Goal: Download file/media

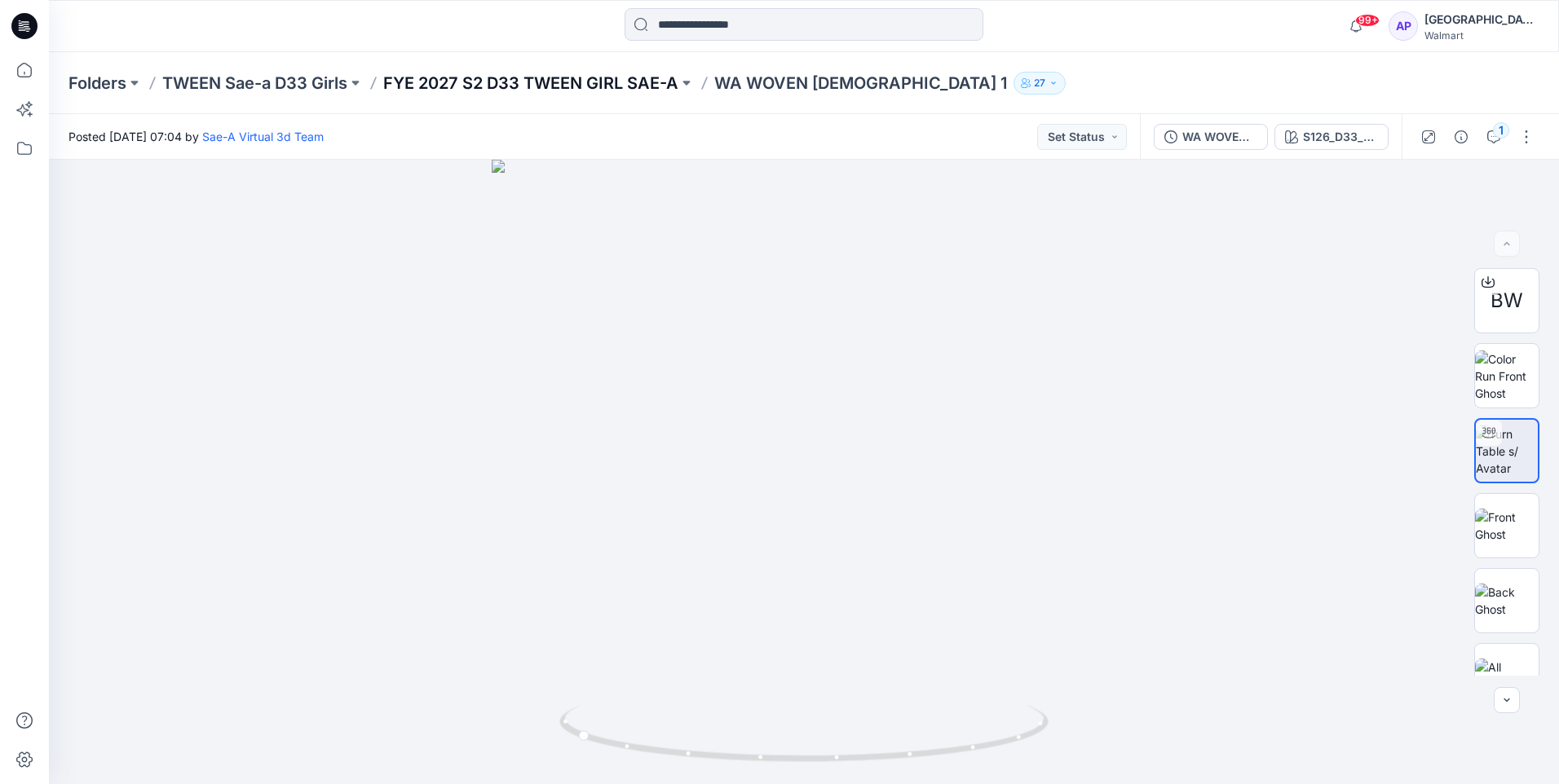
click at [597, 85] on p "FYE 2027 S2 D33 TWEEN GIRL SAE-A" at bounding box center [531, 83] width 295 height 23
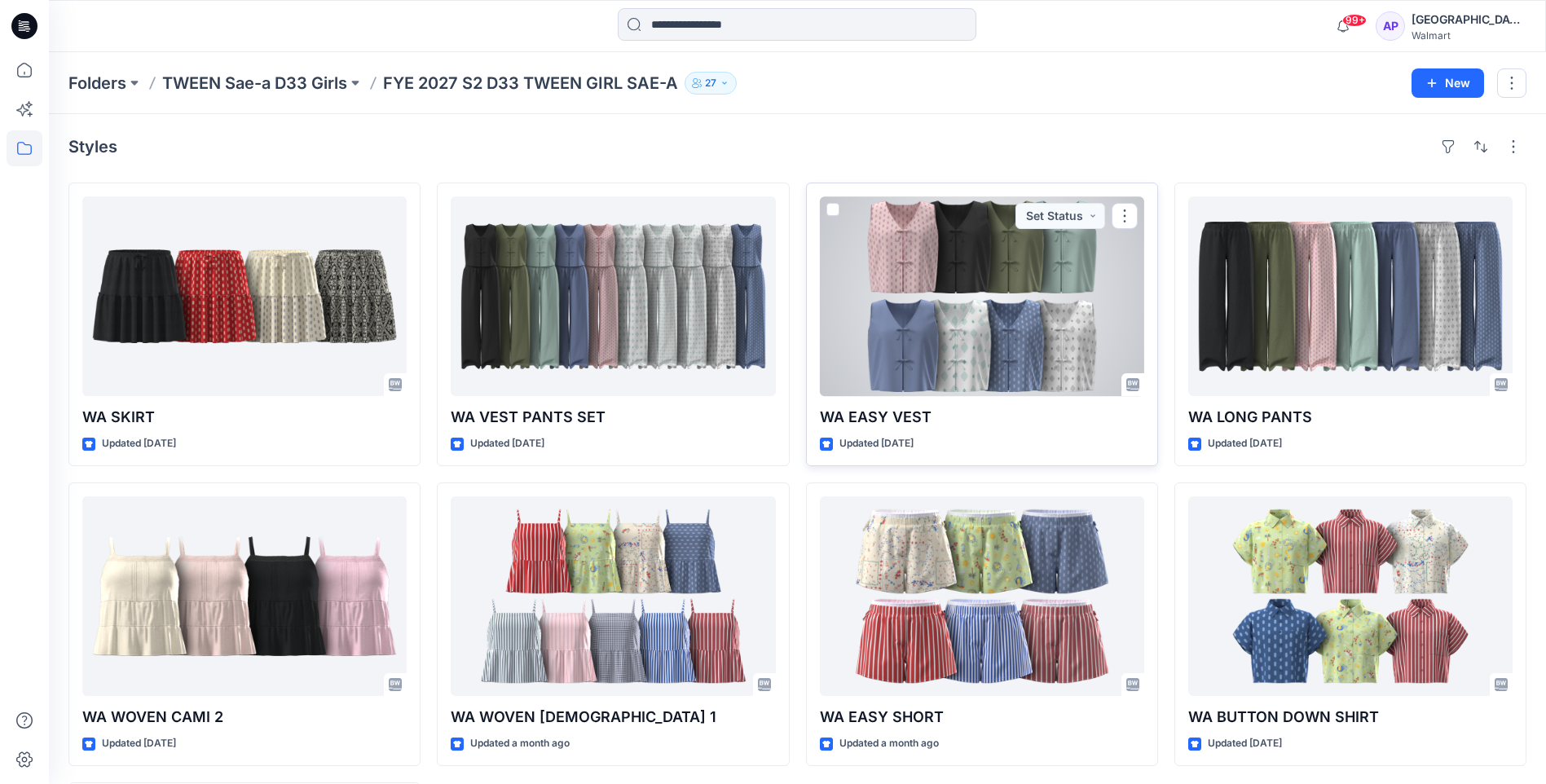
click at [979, 370] on div at bounding box center [982, 296] width 324 height 200
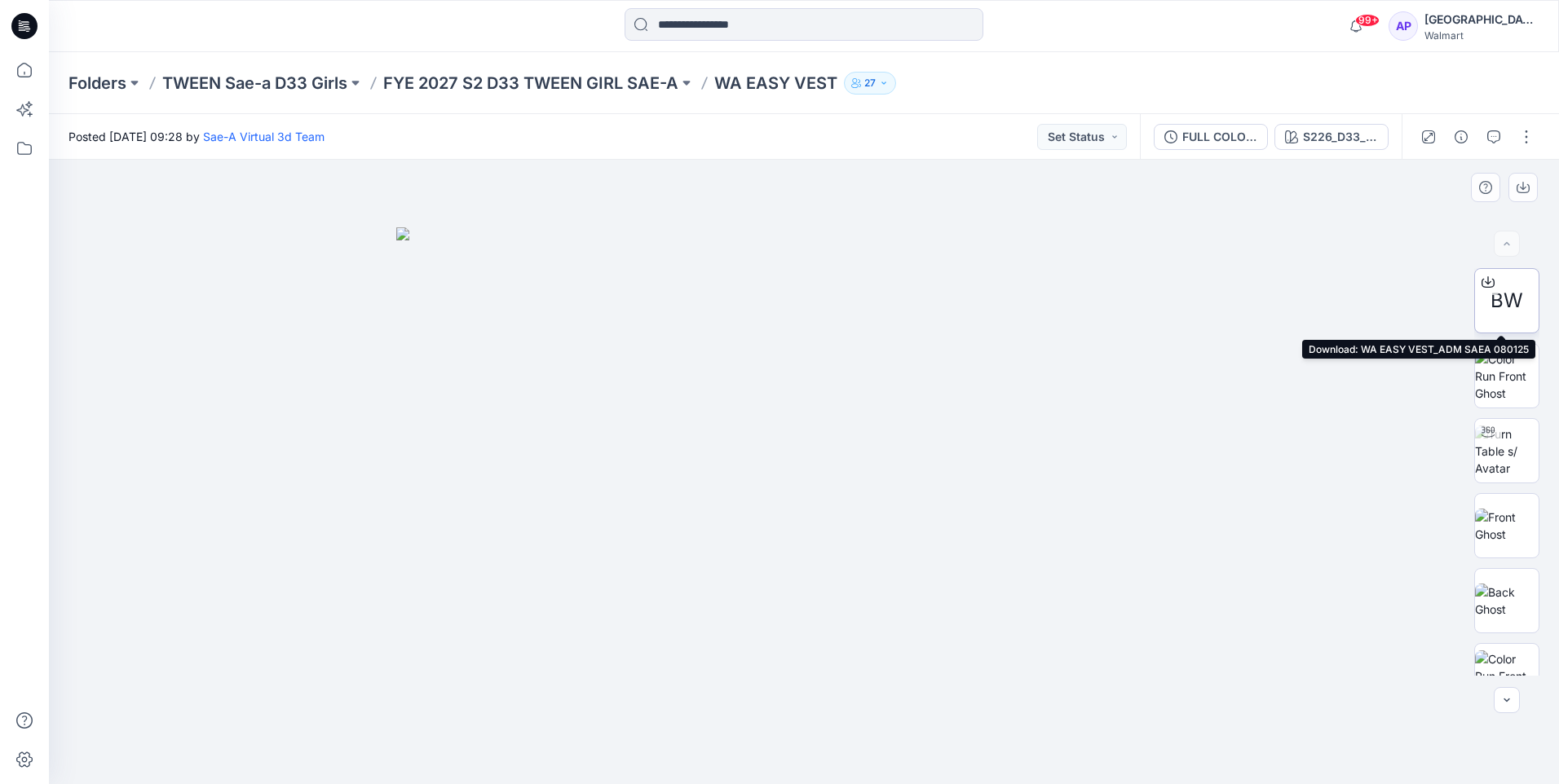
click at [1512, 287] on span "BW" at bounding box center [1506, 301] width 32 height 29
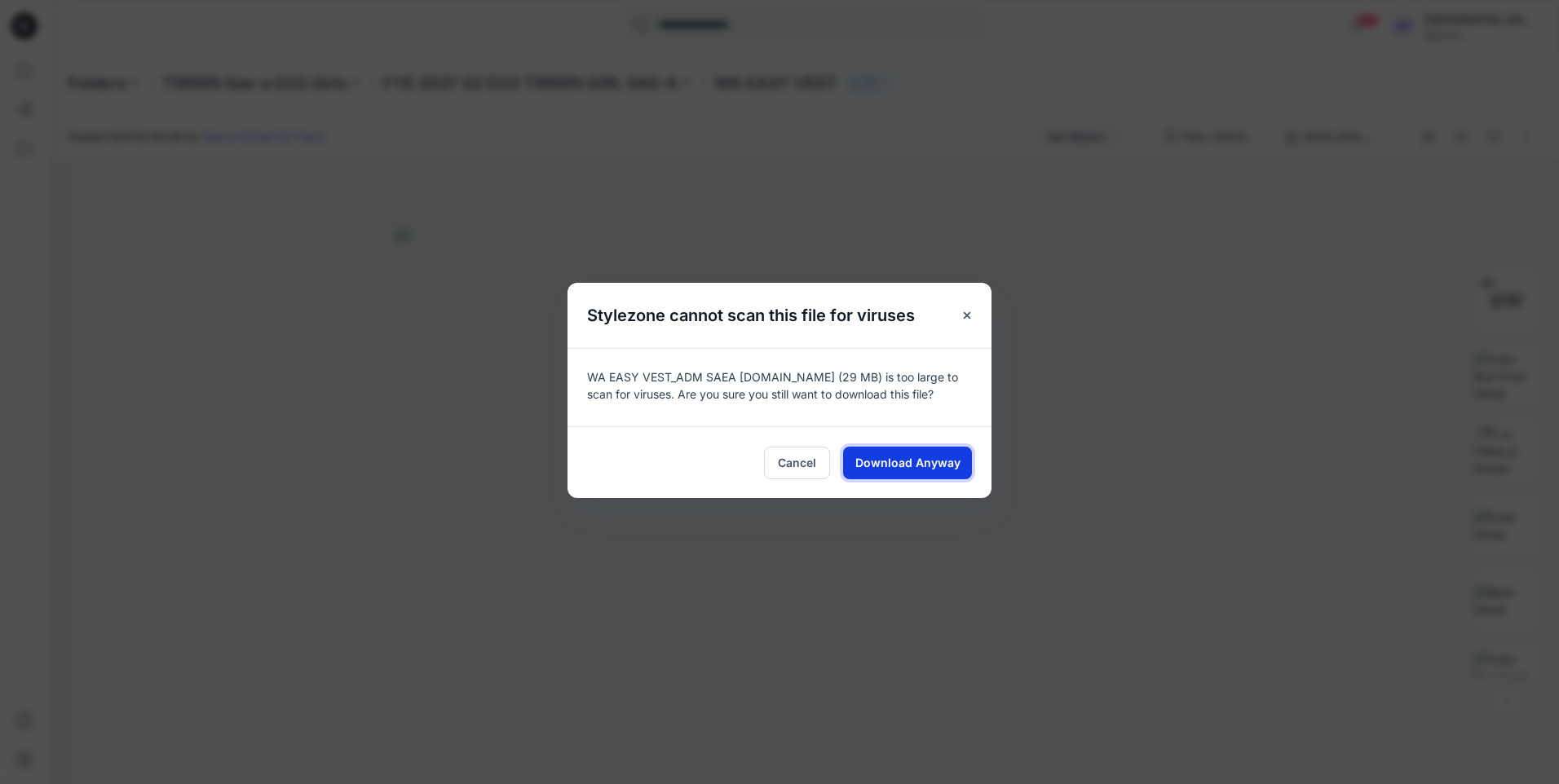
click at [885, 457] on span "Download Anyway" at bounding box center [908, 462] width 105 height 18
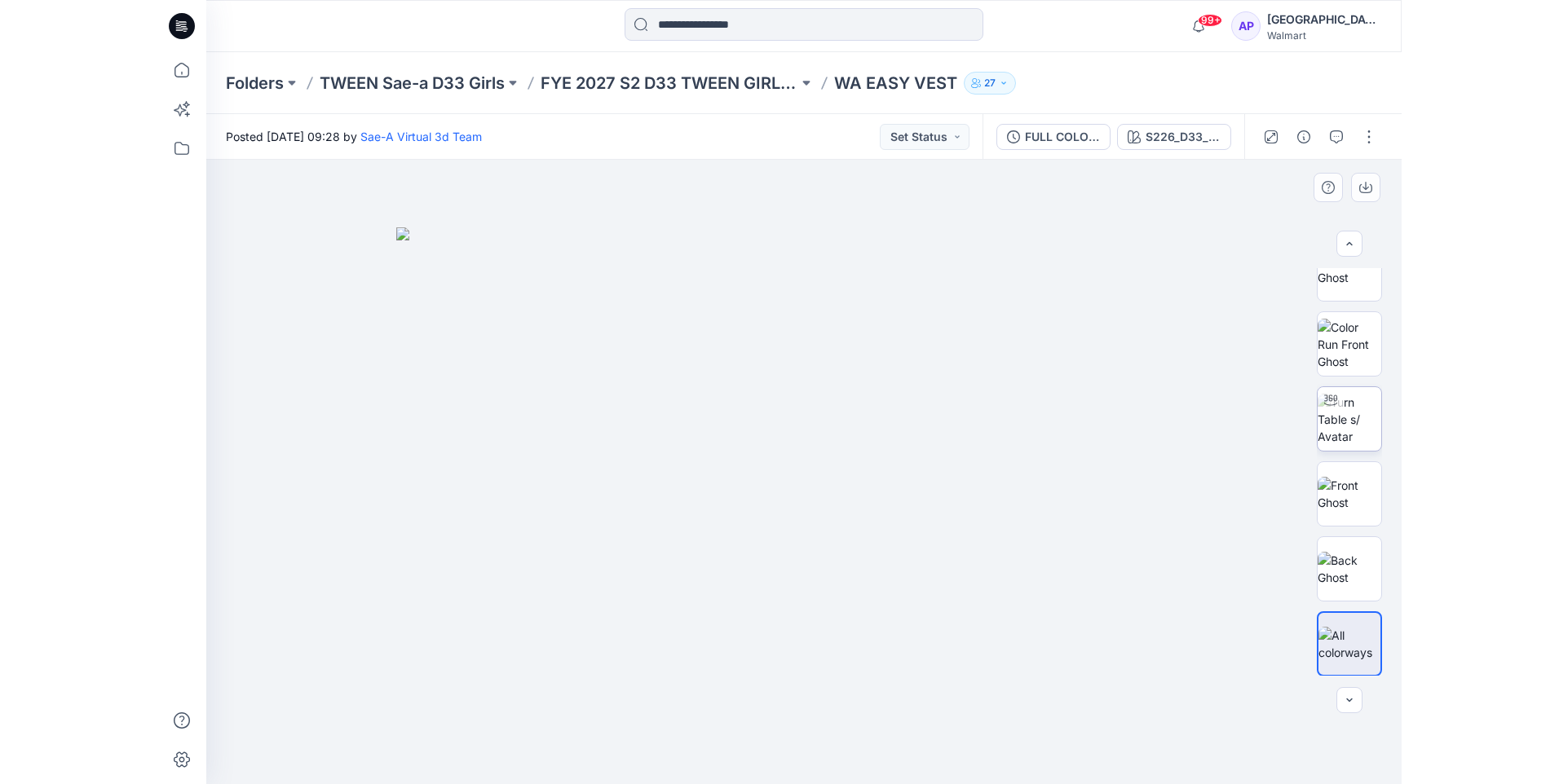
scroll to position [333, 0]
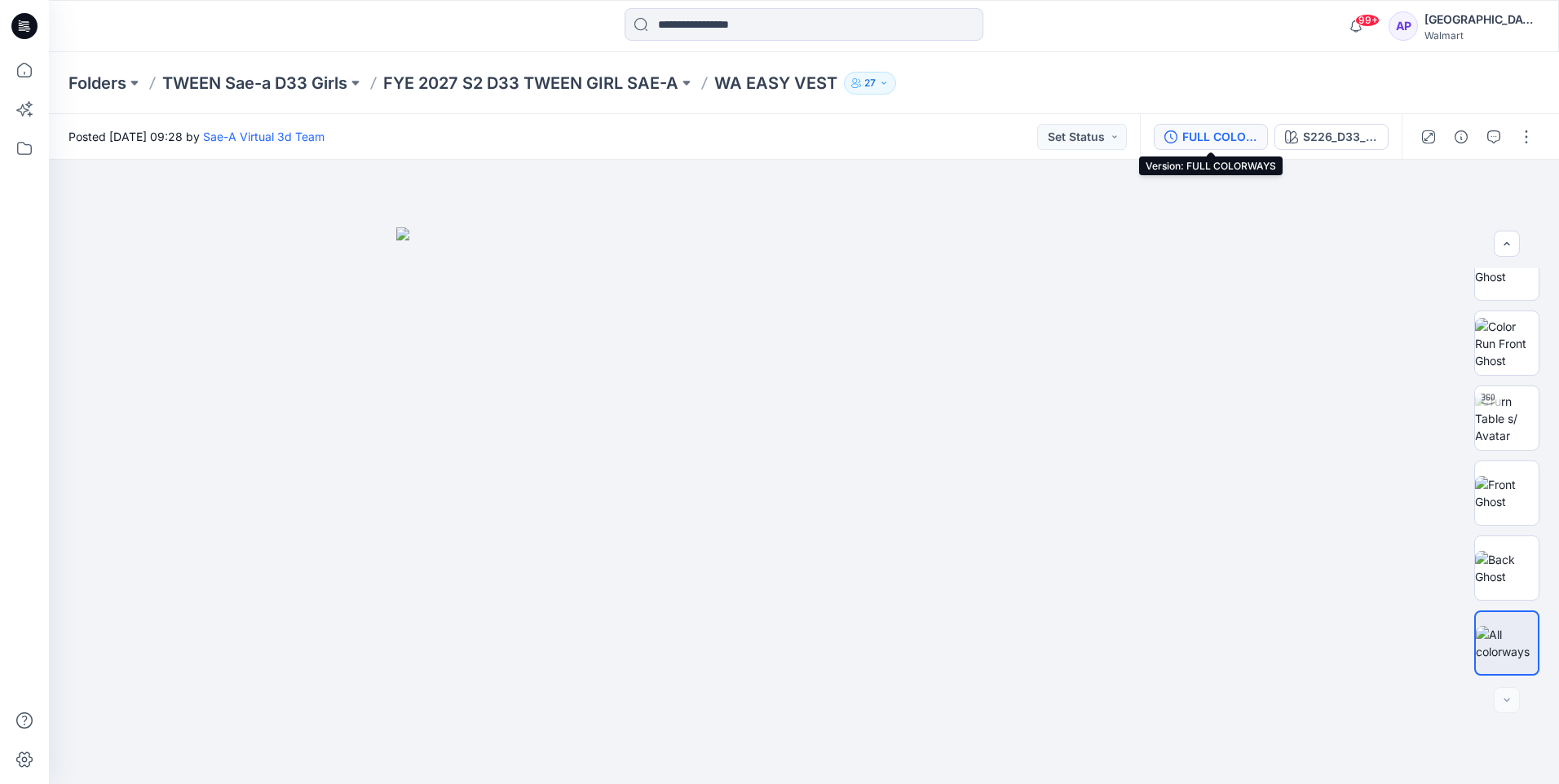
click at [1197, 136] on div "FULL COLORWAYS" at bounding box center [1219, 136] width 75 height 18
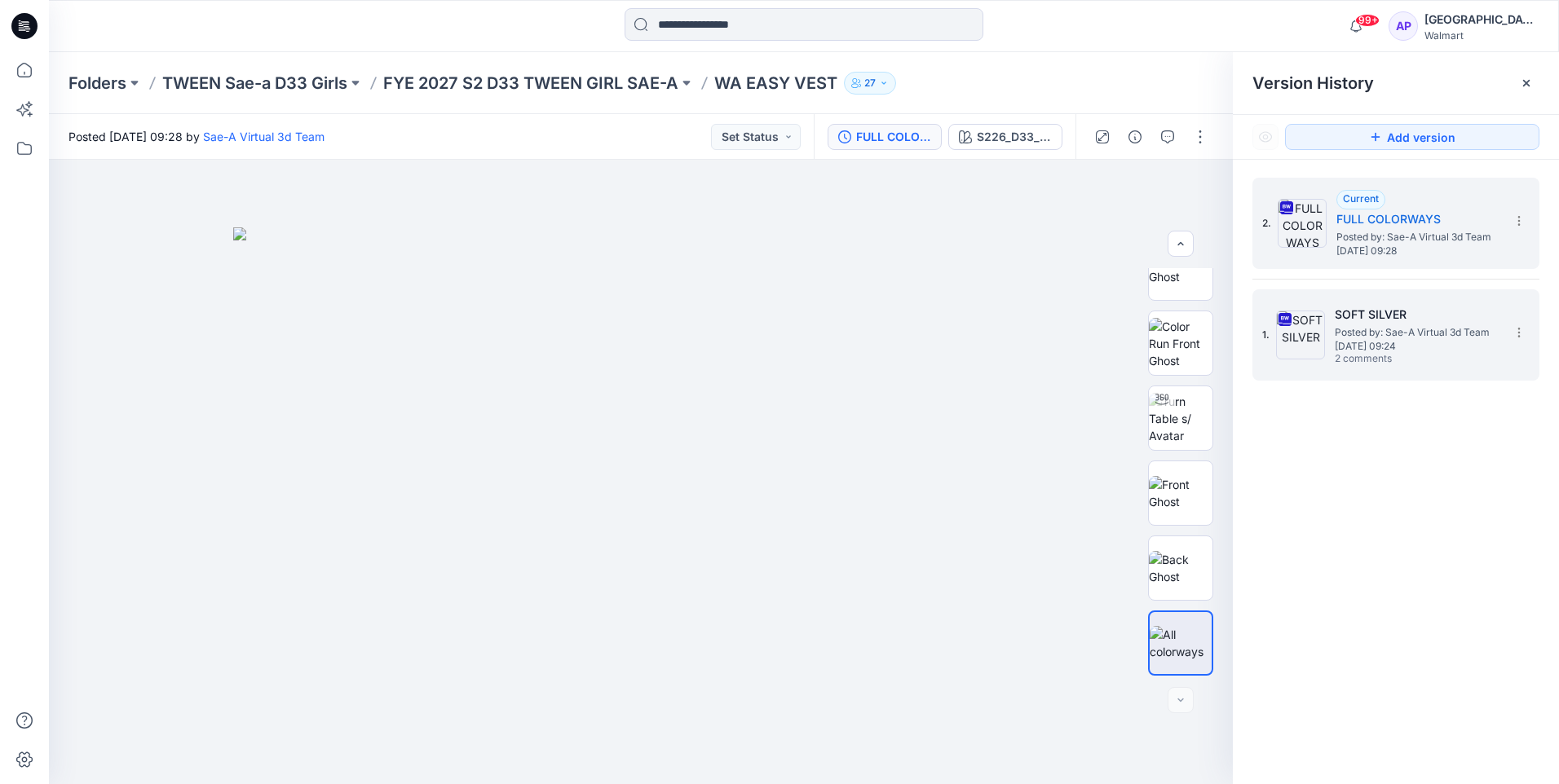
click at [1387, 322] on h5 "SOFT SILVER" at bounding box center [1415, 314] width 163 height 19
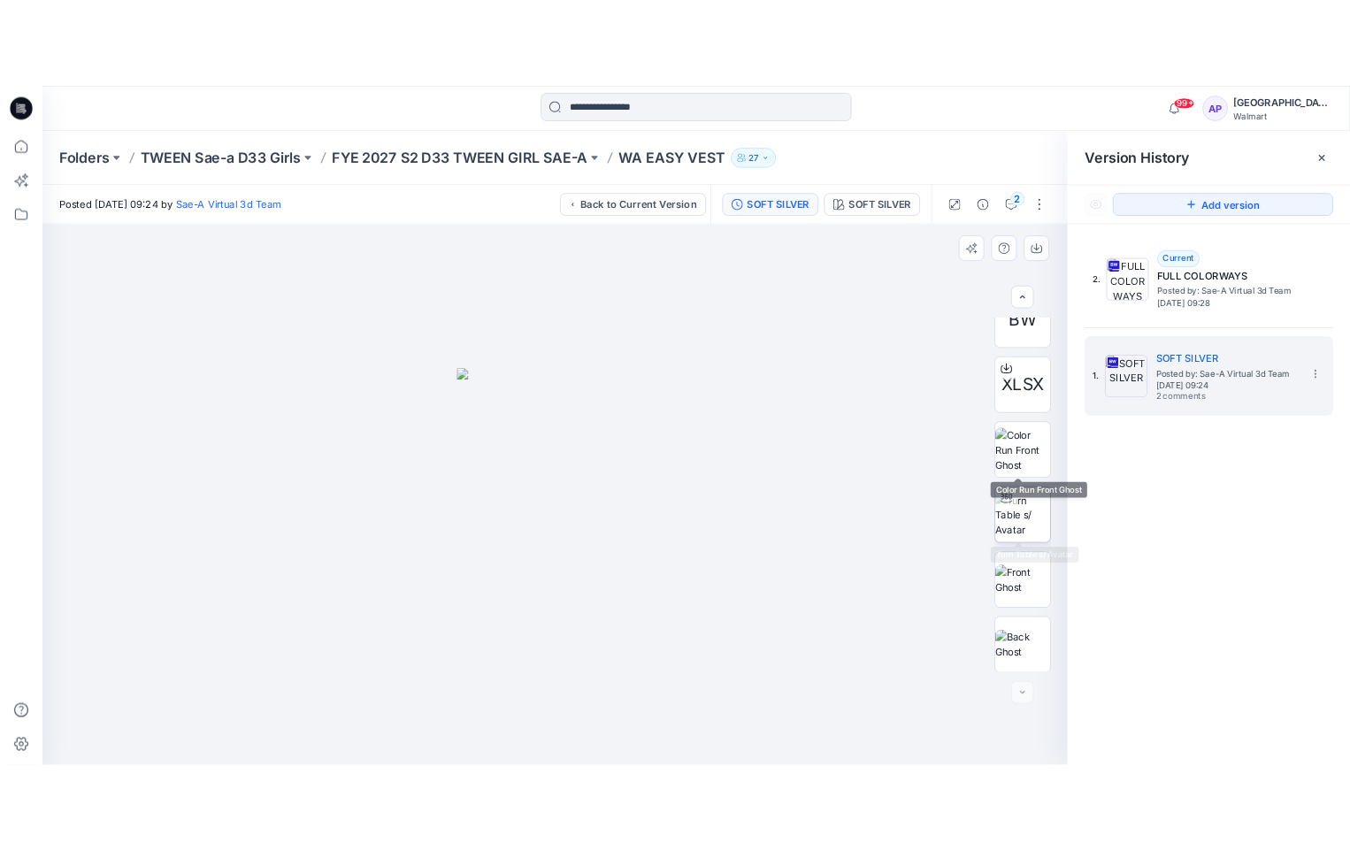
scroll to position [117, 0]
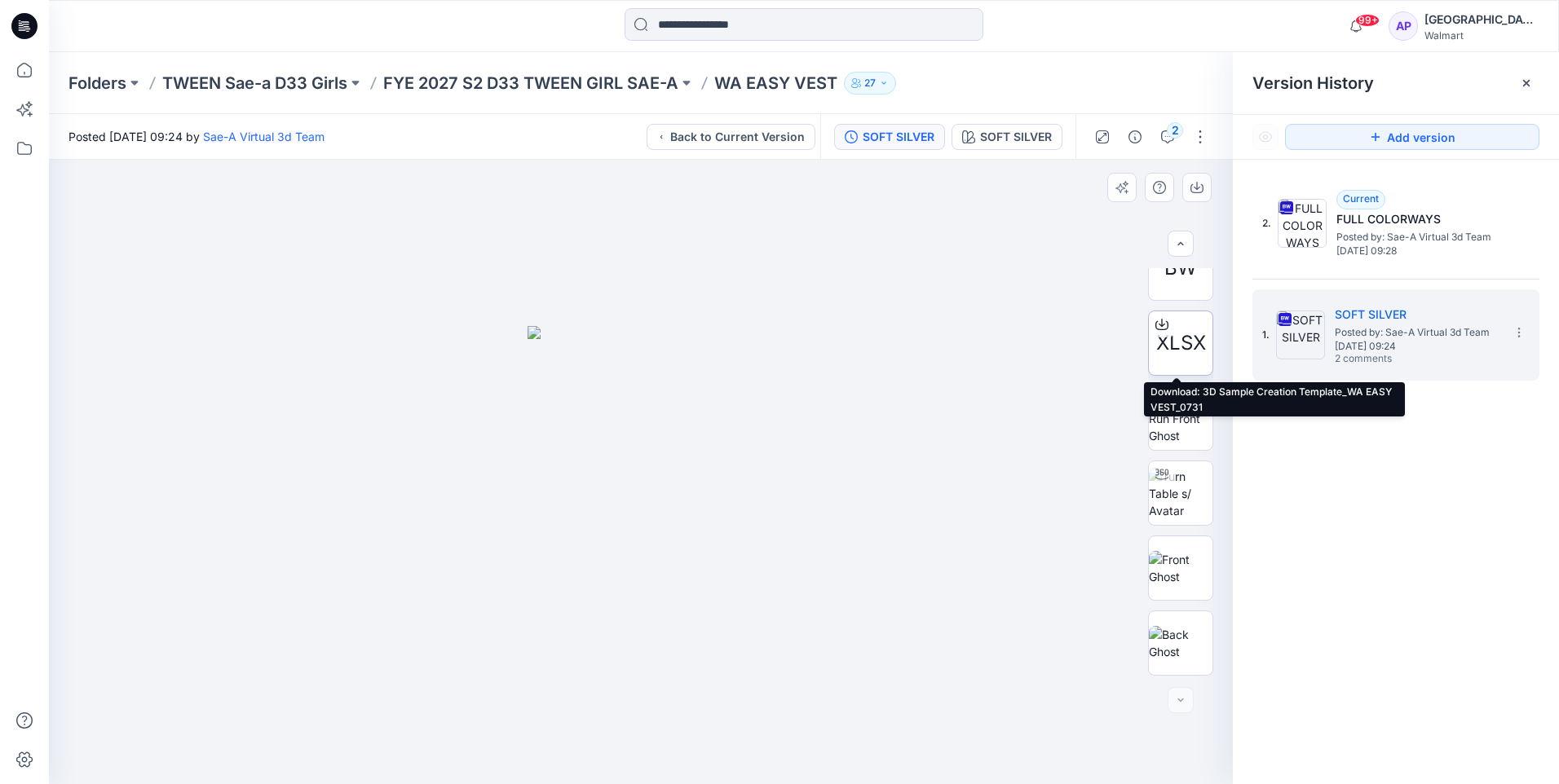
click at [1190, 347] on span "XLSX" at bounding box center [1181, 344] width 50 height 29
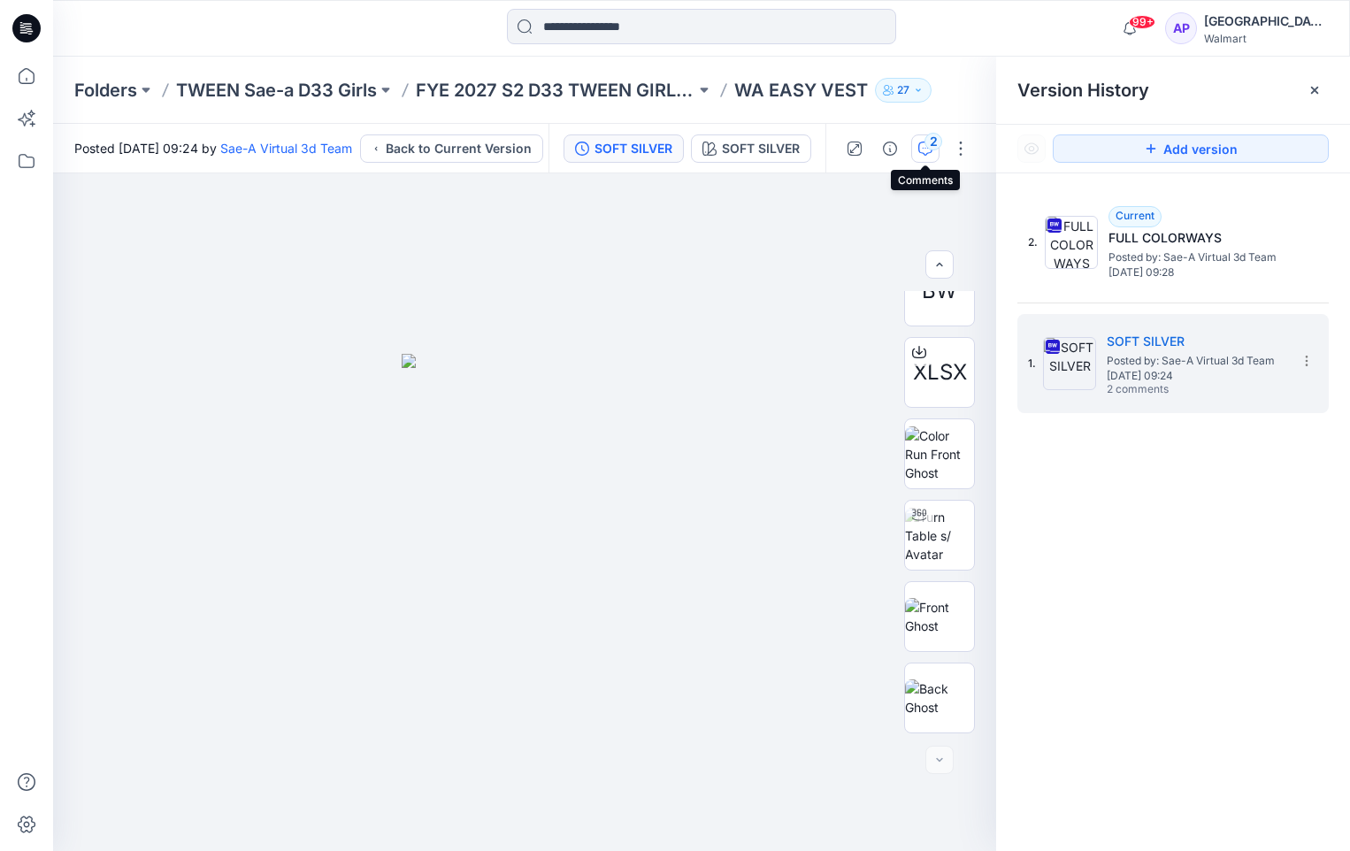
click at [927, 154] on icon "button" at bounding box center [925, 149] width 14 height 14
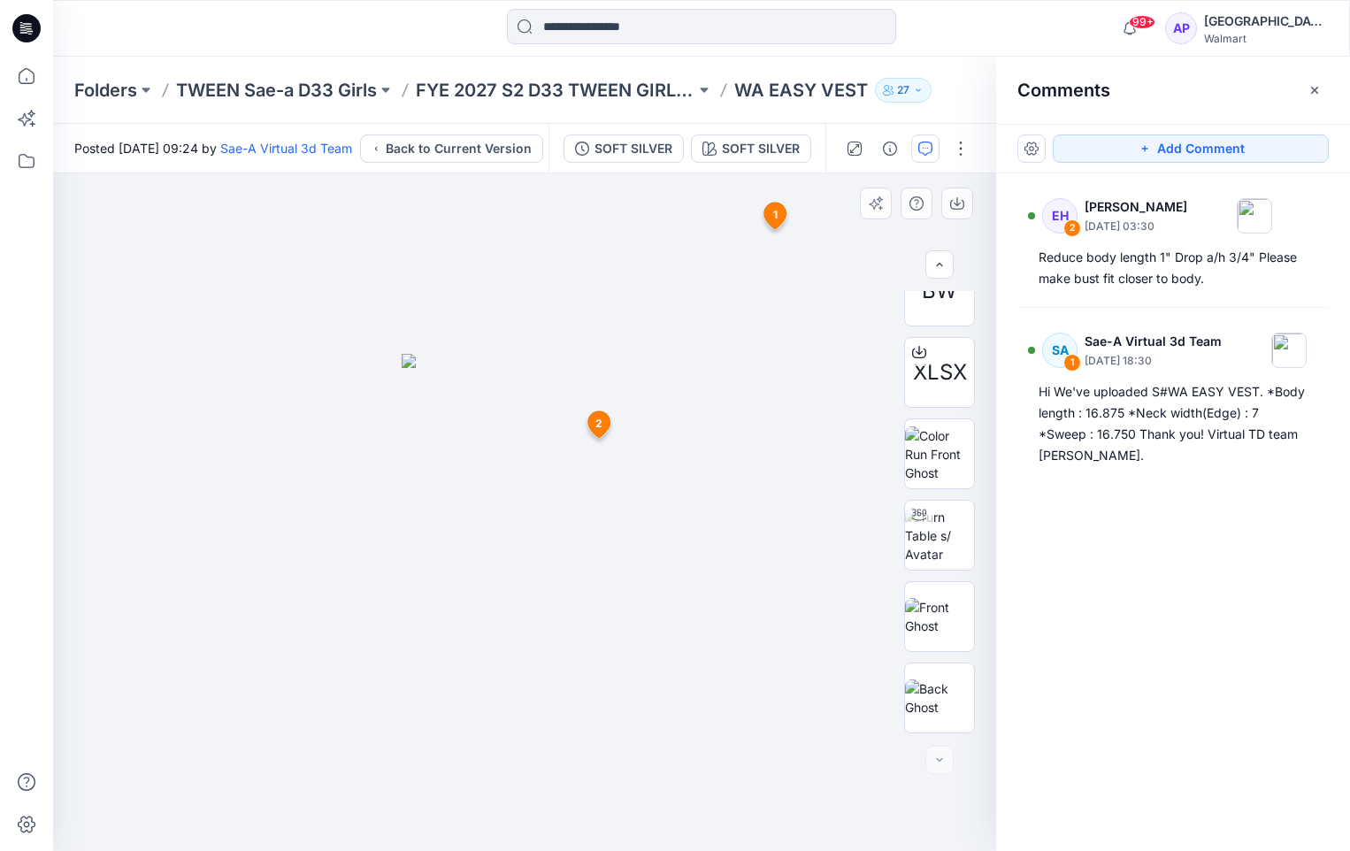
click at [799, 848] on div at bounding box center [524, 512] width 943 height 678
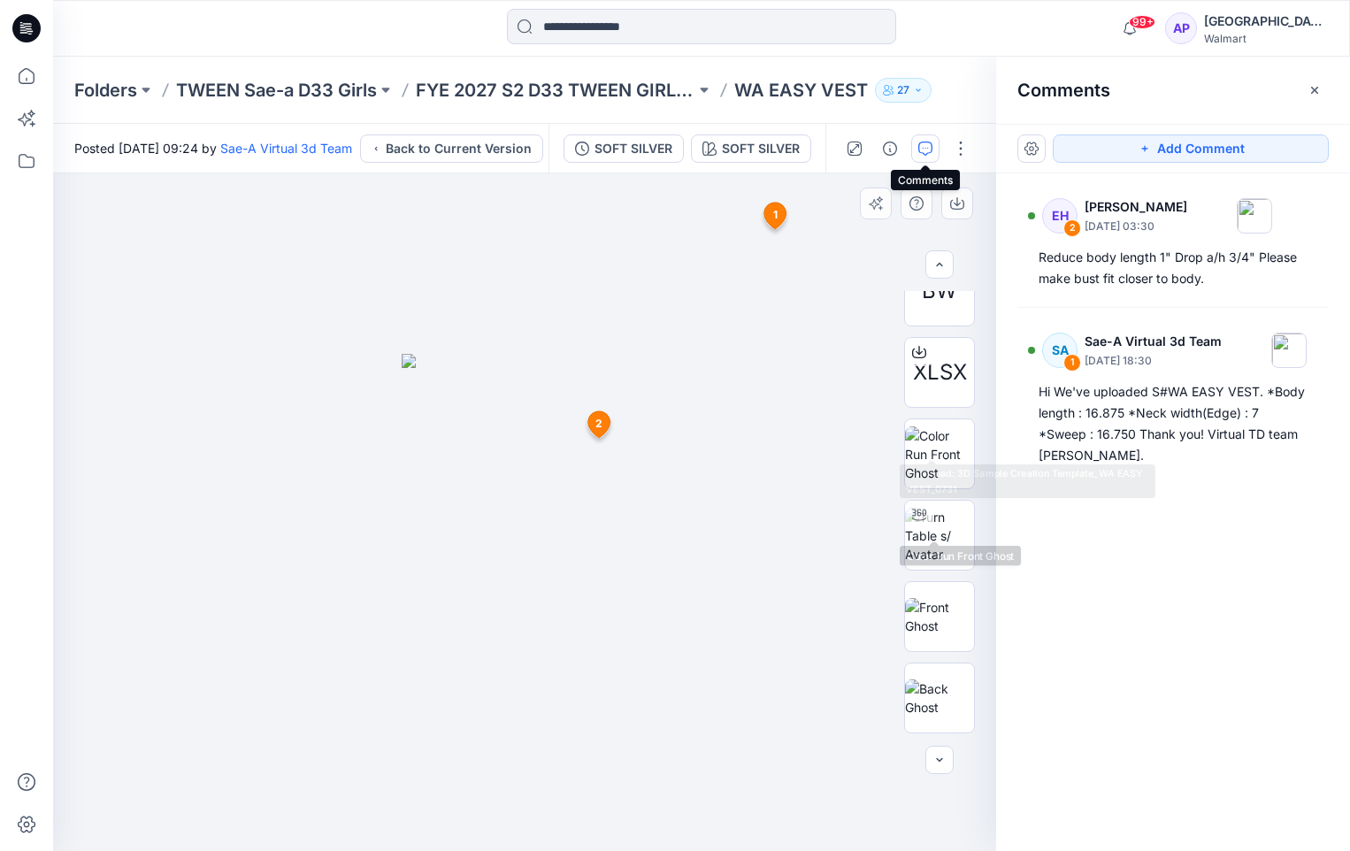
scroll to position [28, 0]
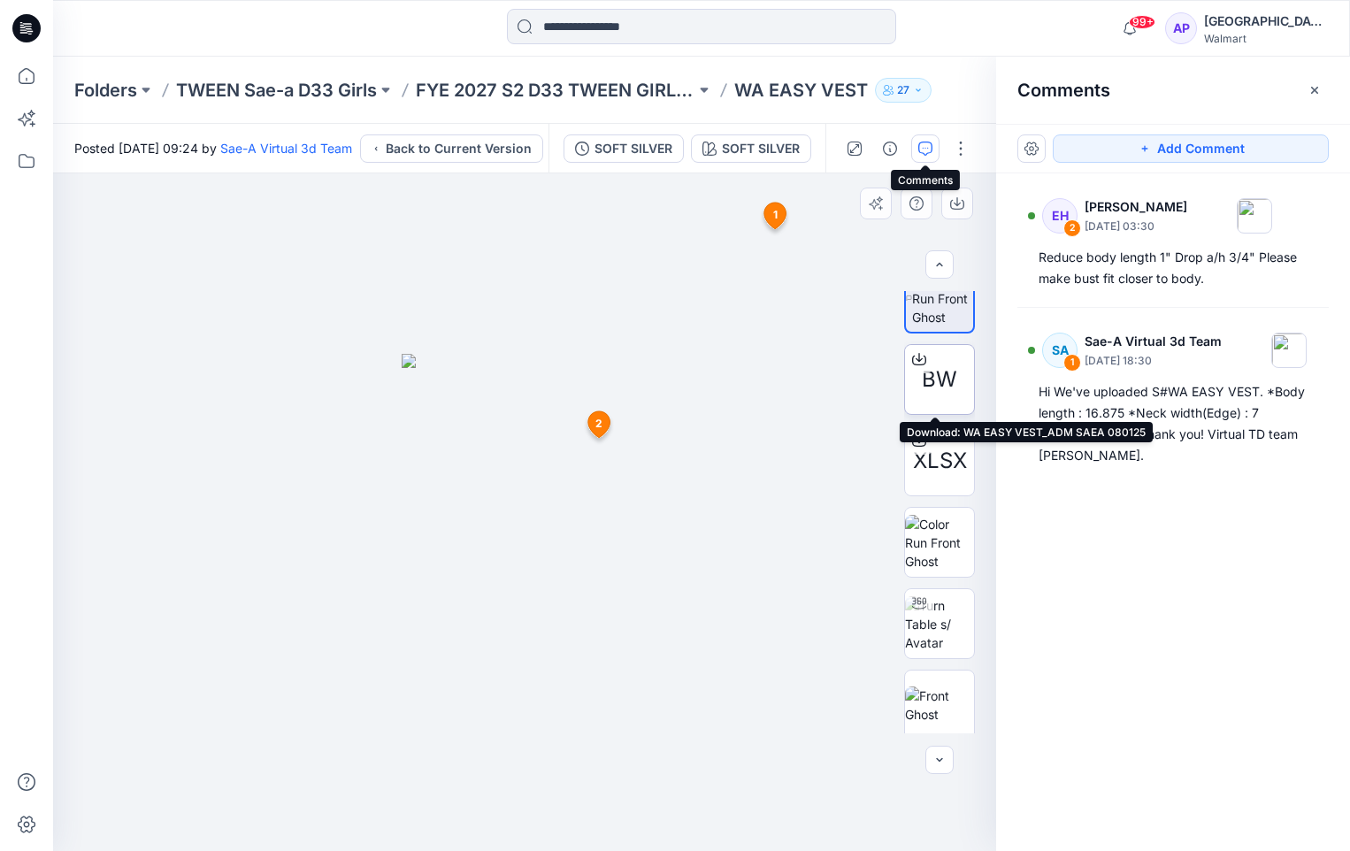
click at [944, 388] on span "BW" at bounding box center [939, 380] width 35 height 32
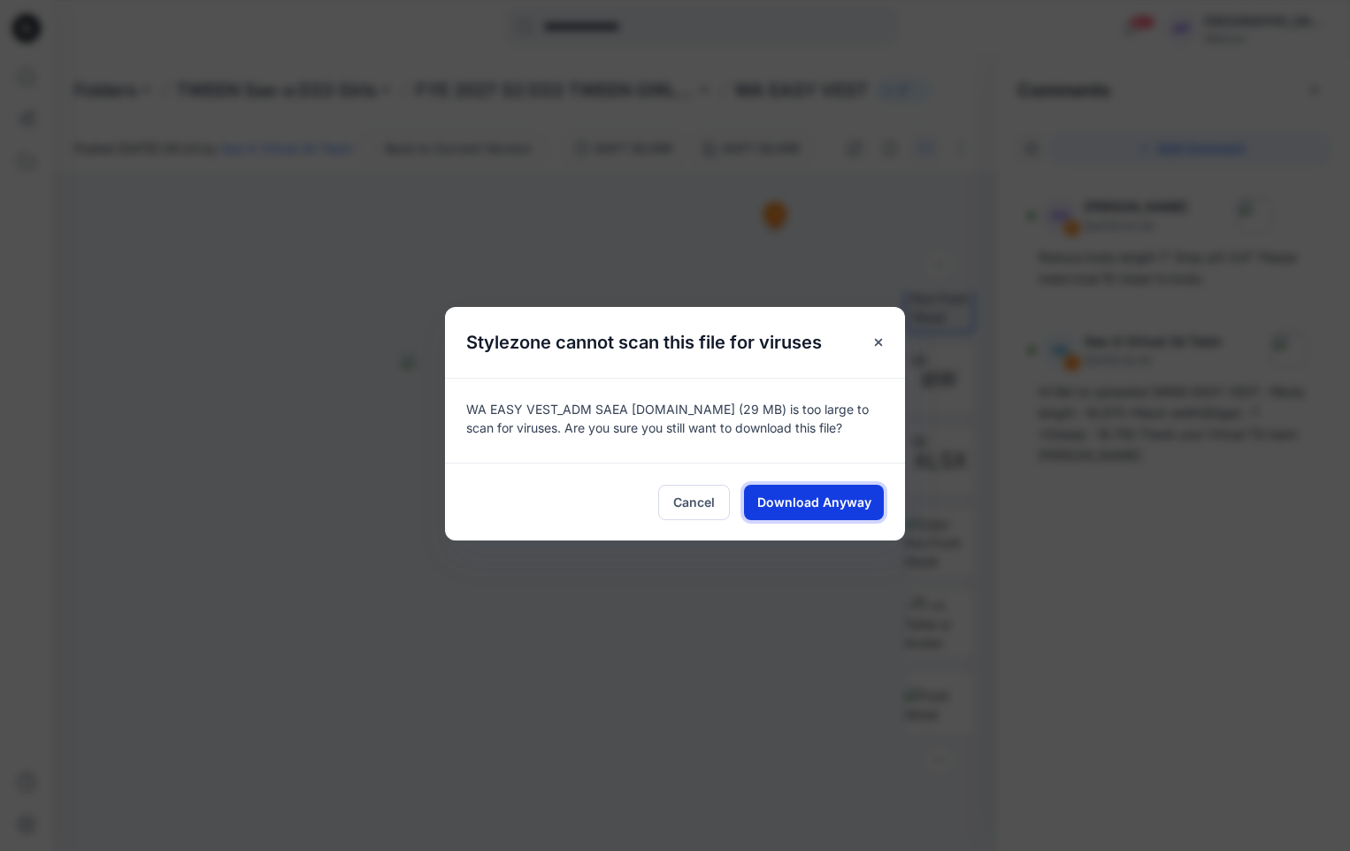
click at [848, 500] on span "Download Anyway" at bounding box center [814, 502] width 114 height 19
